Goal: Task Accomplishment & Management: Manage account settings

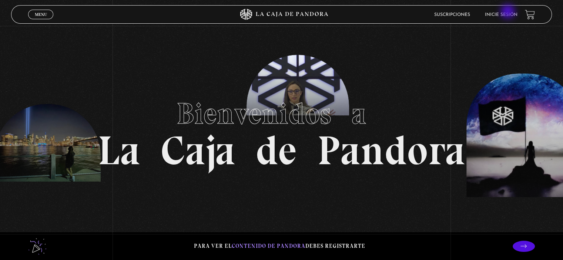
click at [508, 13] on link "Inicie sesión" at bounding box center [501, 15] width 33 height 4
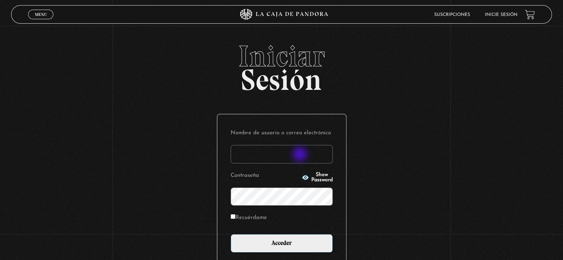
click at [301, 155] on input "Nombre de usuario o correo electrónico" at bounding box center [282, 154] width 102 height 19
type input "KingDavidStrong"
click at [231, 234] on input "Acceder" at bounding box center [282, 243] width 102 height 19
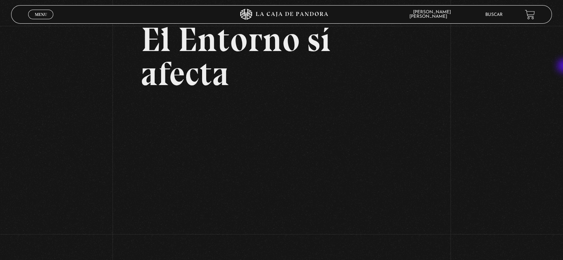
scroll to position [40, 0]
